Goal: Information Seeking & Learning: Compare options

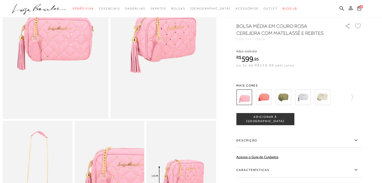
click at [266, 100] on img at bounding box center [264, 98] width 16 height 16
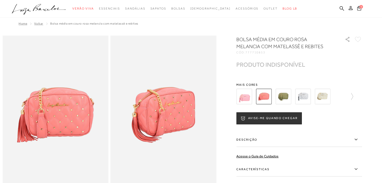
click at [355, 100] on div at bounding box center [300, 96] width 126 height 19
click at [353, 99] on icon at bounding box center [349, 96] width 7 height 7
click at [280, 98] on img at bounding box center [273, 97] width 16 height 16
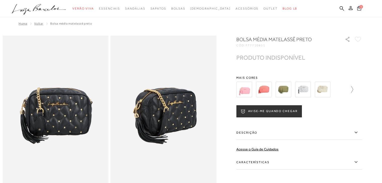
click at [353, 88] on icon at bounding box center [349, 89] width 7 height 7
click at [256, 92] on img at bounding box center [253, 90] width 16 height 16
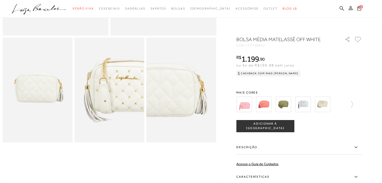
scroll to position [33, 0]
